Goal: Task Accomplishment & Management: Use online tool/utility

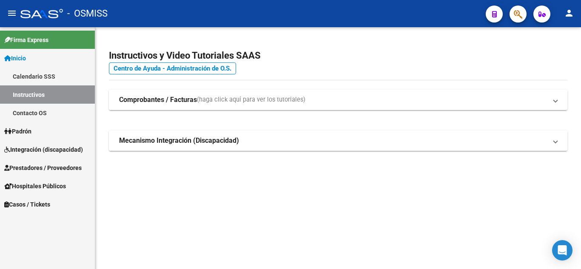
click at [38, 183] on span "Hospitales Públicos" at bounding box center [35, 186] width 62 height 9
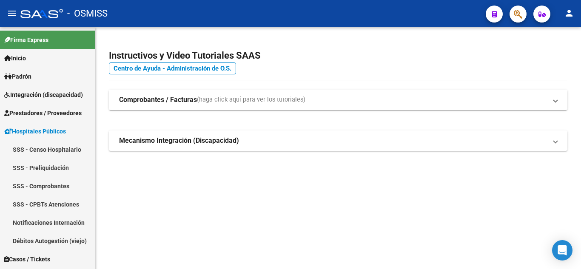
click at [46, 125] on link "Hospitales Públicos" at bounding box center [47, 131] width 95 height 18
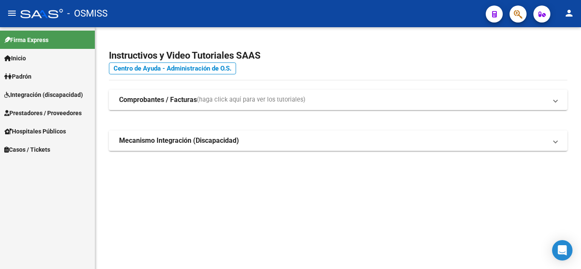
click at [23, 58] on span "Inicio" at bounding box center [15, 58] width 22 height 9
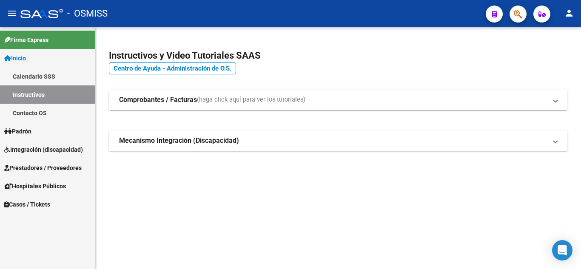
click at [26, 59] on span "Inicio" at bounding box center [15, 58] width 22 height 9
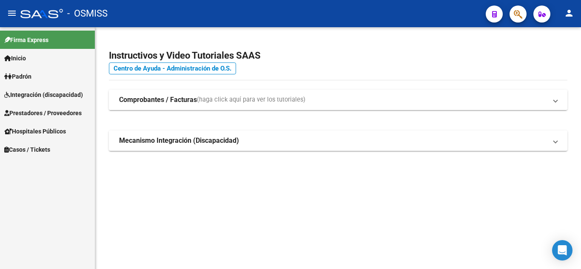
click at [128, 100] on strong "Comprobantes / Facturas" at bounding box center [158, 99] width 78 height 9
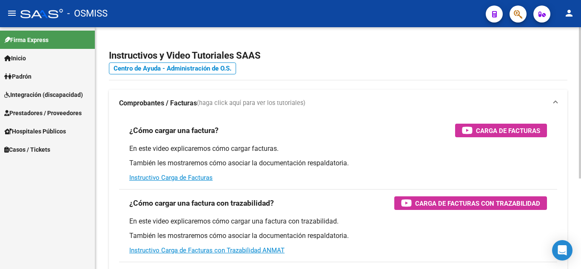
click at [128, 100] on strong "Comprobantes / Facturas" at bounding box center [158, 103] width 78 height 9
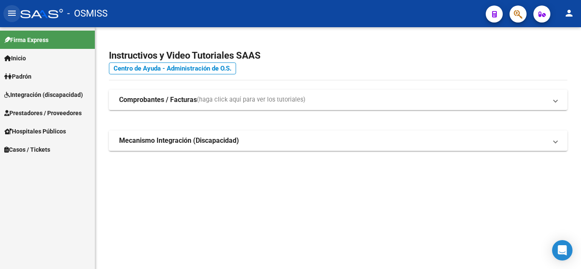
click at [12, 10] on mat-icon "menu" at bounding box center [12, 13] width 10 height 10
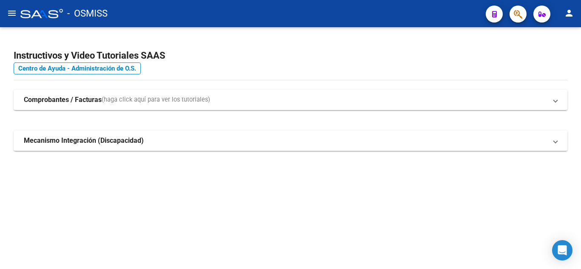
click at [12, 10] on mat-icon "menu" at bounding box center [12, 13] width 10 height 10
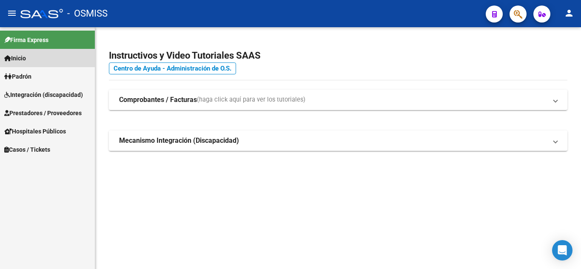
click at [26, 59] on span "Inicio" at bounding box center [15, 58] width 22 height 9
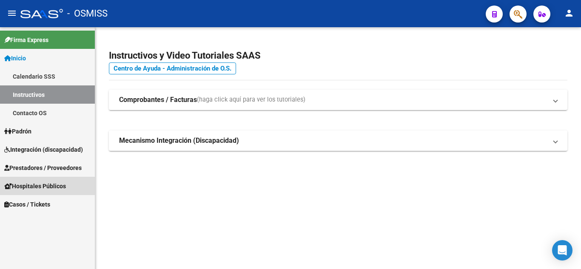
click at [24, 184] on span "Hospitales Públicos" at bounding box center [35, 186] width 62 height 9
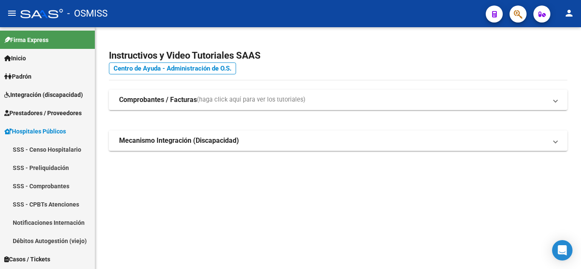
click at [34, 221] on link "Notificaciones Internación" at bounding box center [47, 222] width 95 height 18
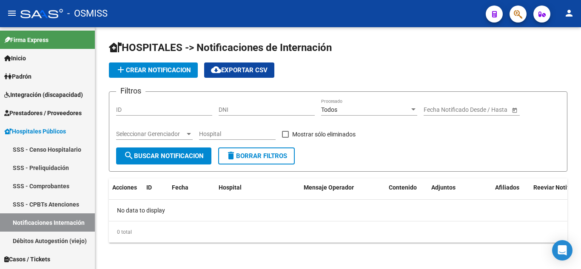
click at [44, 184] on link "SSS - Comprobantes" at bounding box center [47, 186] width 95 height 18
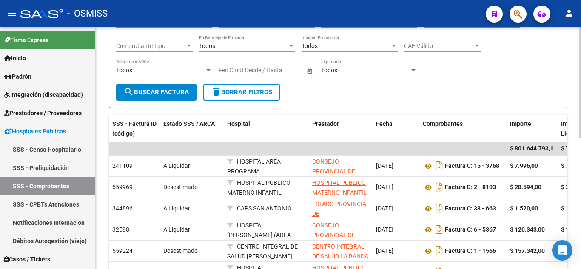
scroll to position [130, 0]
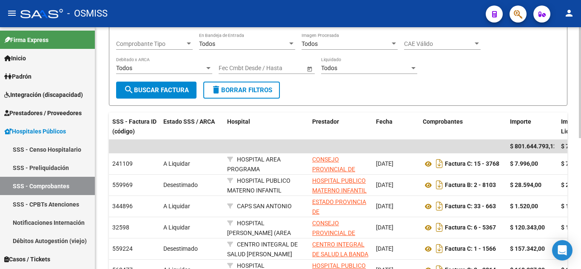
click at [574, 136] on div "Video 1 - Video 2 - Video 3 - Video 4 - Instructivo - Instructivo 2 - Resolució…" at bounding box center [339, 158] width 488 height 520
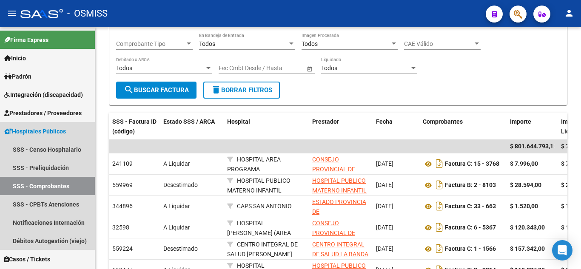
click at [31, 129] on span "Hospitales Públicos" at bounding box center [35, 131] width 62 height 9
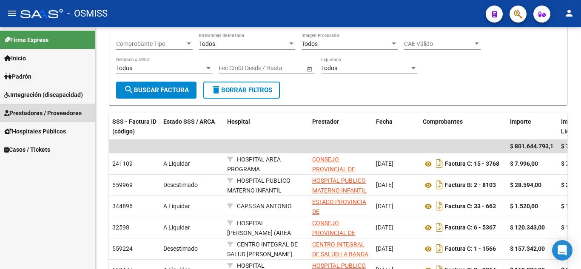
click at [53, 117] on span "Prestadores / Proveedores" at bounding box center [42, 112] width 77 height 9
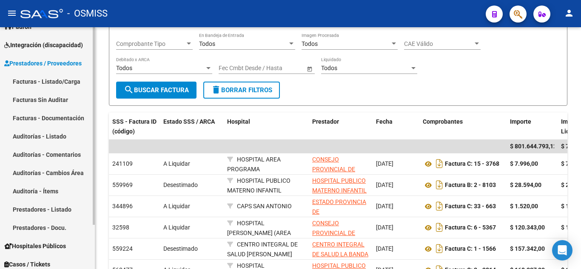
scroll to position [54, 0]
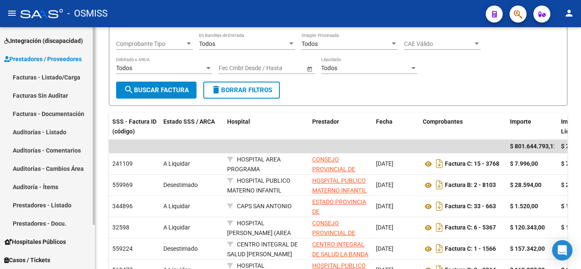
click at [89, 151] on div "Firma Express Inicio Calendario SSS Instructivos Contacto OS Padrón Padrón Ágil…" at bounding box center [48, 121] width 97 height 296
click at [60, 131] on link "Auditorías - Listado" at bounding box center [47, 132] width 95 height 18
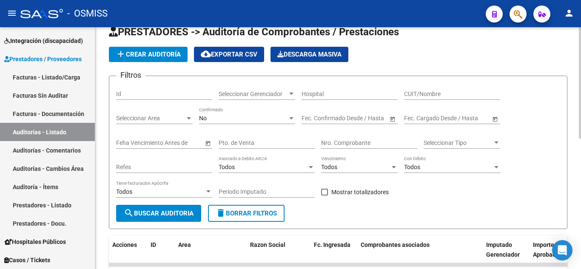
scroll to position [11, 0]
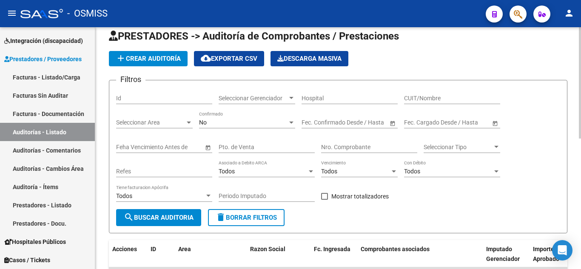
click at [580, 40] on div at bounding box center [580, 88] width 2 height 111
click at [167, 54] on button "add Crear Auditoría" at bounding box center [148, 58] width 79 height 15
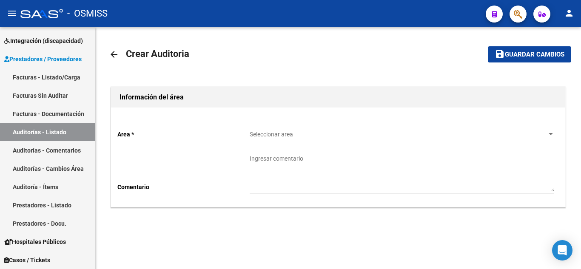
click at [300, 139] on div "Seleccionar area Seleccionar area" at bounding box center [402, 131] width 304 height 17
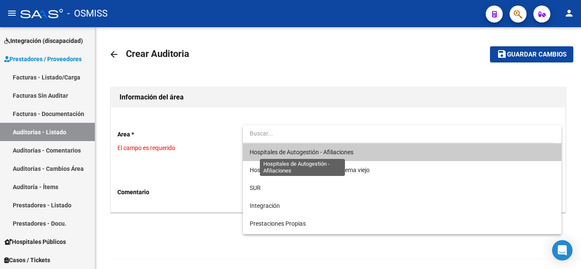
click at [302, 156] on span "Hospitales de Autogestión - Afiliaciones" at bounding box center [402, 152] width 304 height 18
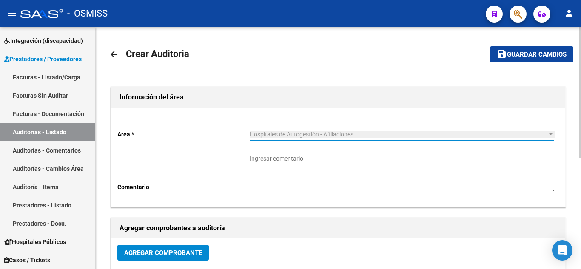
click at [168, 250] on span "Agregar Comprobante" at bounding box center [163, 253] width 78 height 8
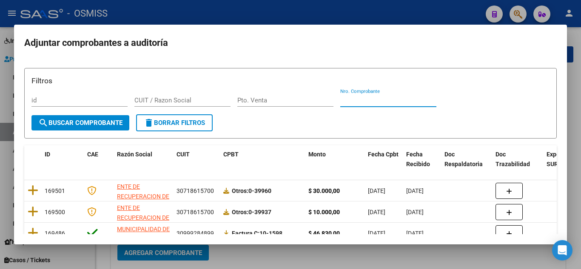
click at [358, 98] on input "Nro. Comprobante" at bounding box center [388, 101] width 96 height 8
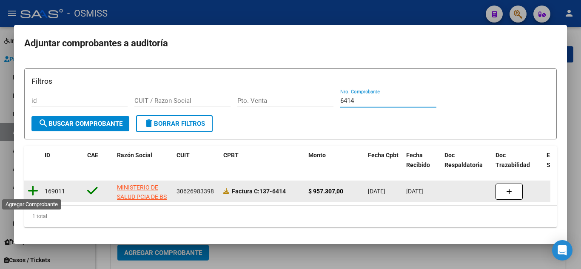
type input "6414"
click at [37, 188] on icon at bounding box center [33, 191] width 11 height 12
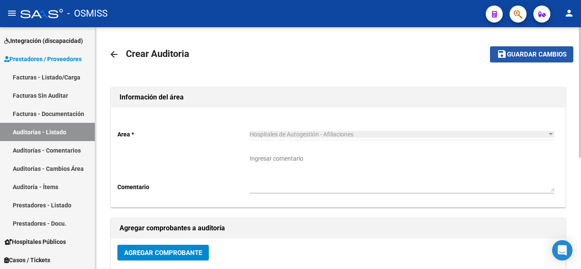
click at [514, 54] on span "Guardar cambios" at bounding box center [537, 55] width 60 height 8
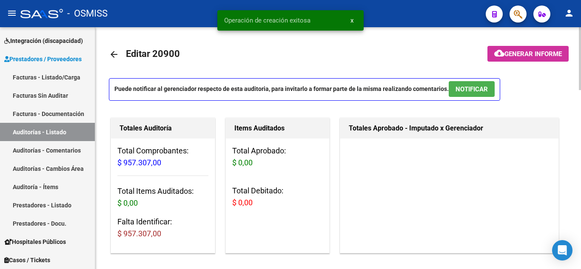
click at [580, 70] on div at bounding box center [580, 58] width 2 height 63
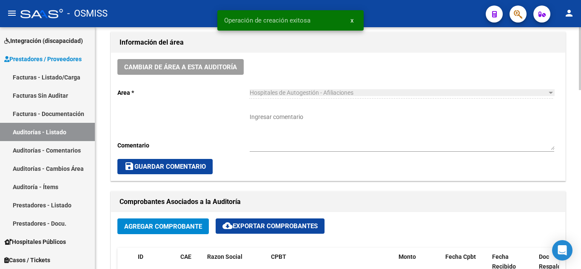
click at [580, 100] on div at bounding box center [580, 148] width 2 height 242
click at [580, 101] on div at bounding box center [580, 121] width 2 height 63
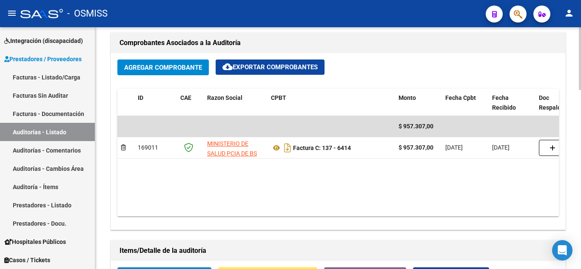
scroll to position [406, 0]
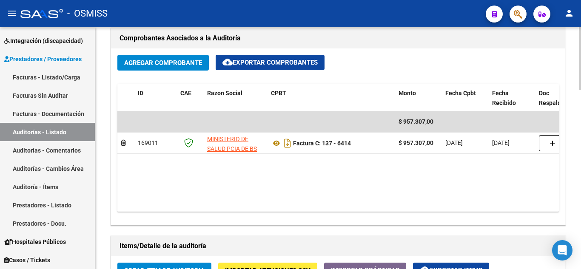
click at [580, 143] on div at bounding box center [580, 163] width 2 height 63
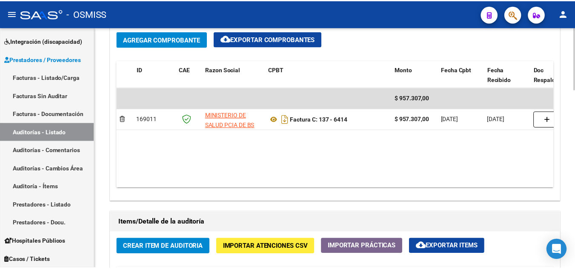
scroll to position [435, 0]
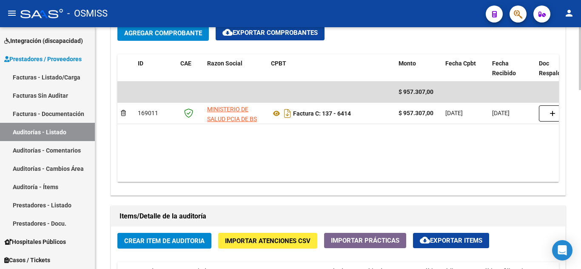
click at [579, 151] on div at bounding box center [580, 171] width 2 height 63
click at [177, 234] on button "Crear Item de Auditoria" at bounding box center [164, 241] width 94 height 16
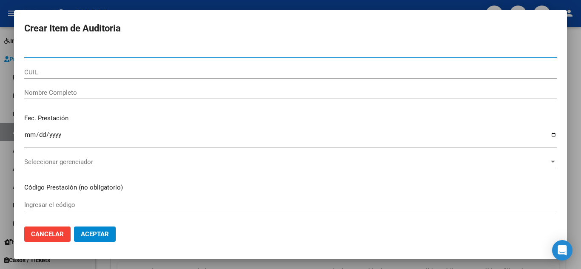
click at [577, 46] on div at bounding box center [290, 134] width 581 height 269
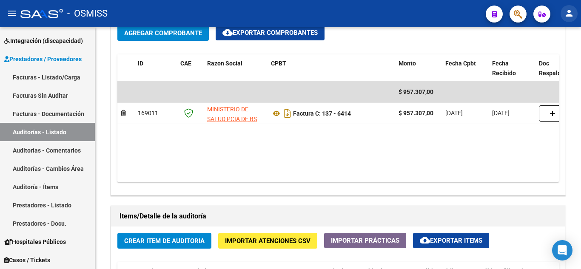
click at [566, 17] on mat-icon "person" at bounding box center [569, 13] width 10 height 10
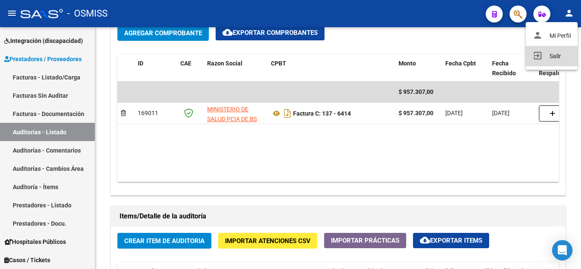
click at [558, 57] on button "exit_to_app Salir" at bounding box center [552, 56] width 52 height 20
